Goal: Information Seeking & Learning: Learn about a topic

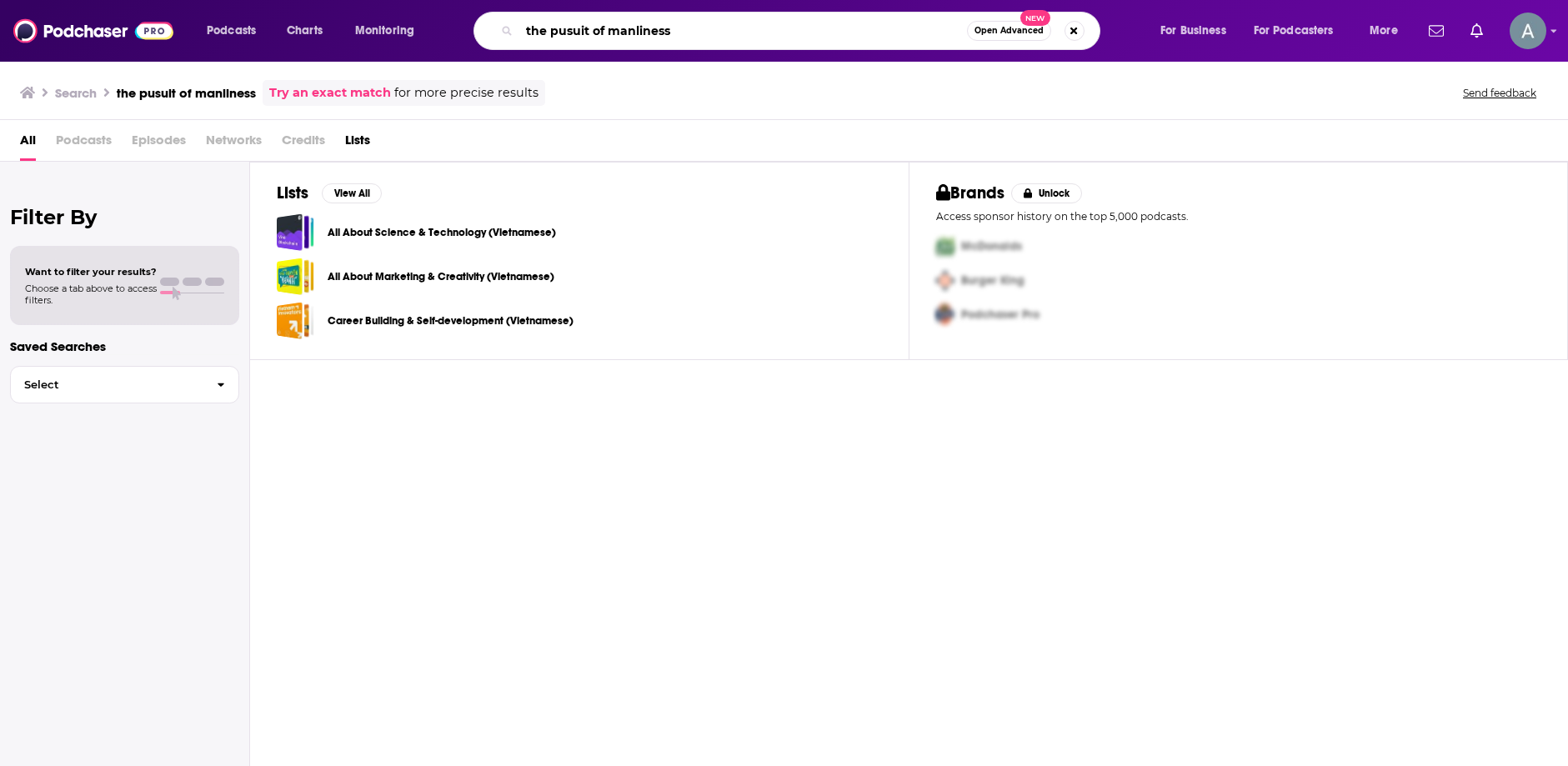
click at [580, 30] on input "the pusuit of manliness" at bounding box center [743, 30] width 448 height 27
type input "the pursuit of manliness"
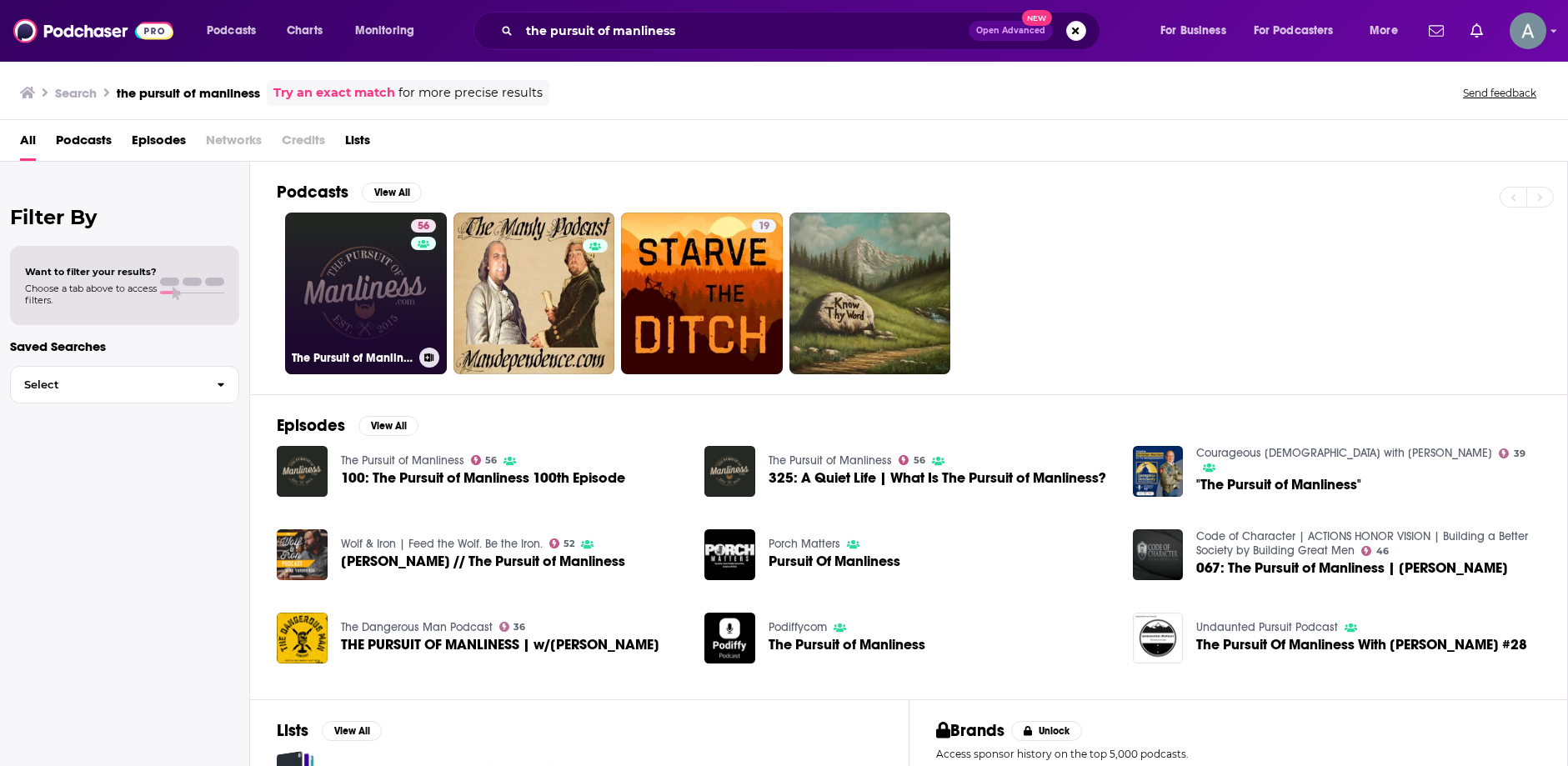
click at [379, 309] on link "56 The Pursuit of Manliness" at bounding box center [365, 293] width 162 height 162
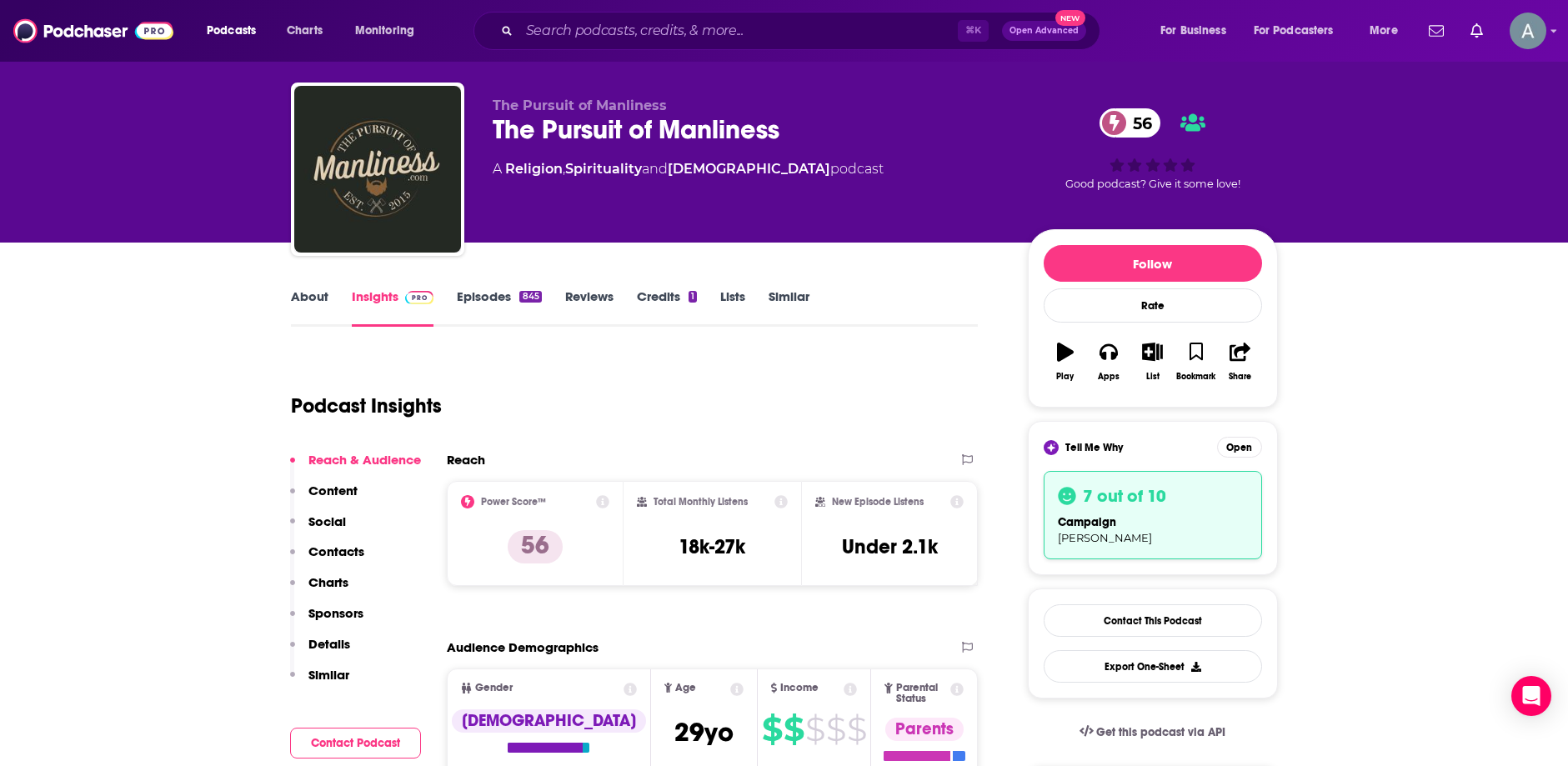
scroll to position [29, 0]
